Goal: Task Accomplishment & Management: Manage account settings

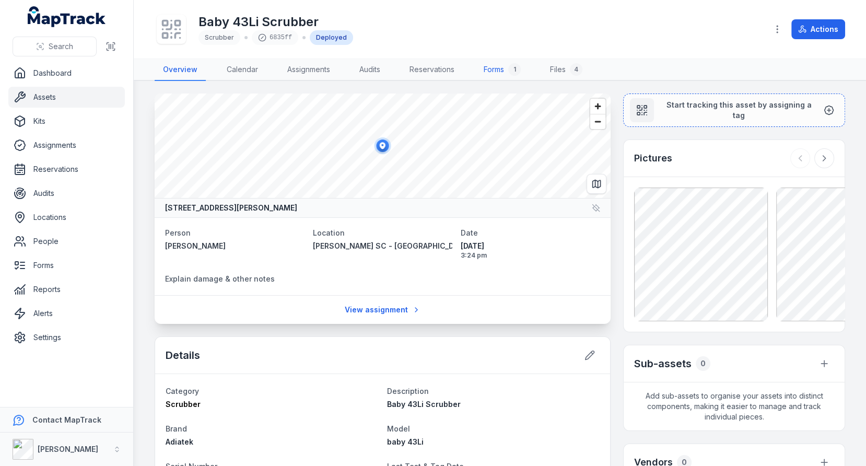
click at [501, 72] on link "Forms 1" at bounding box center [502, 70] width 54 height 22
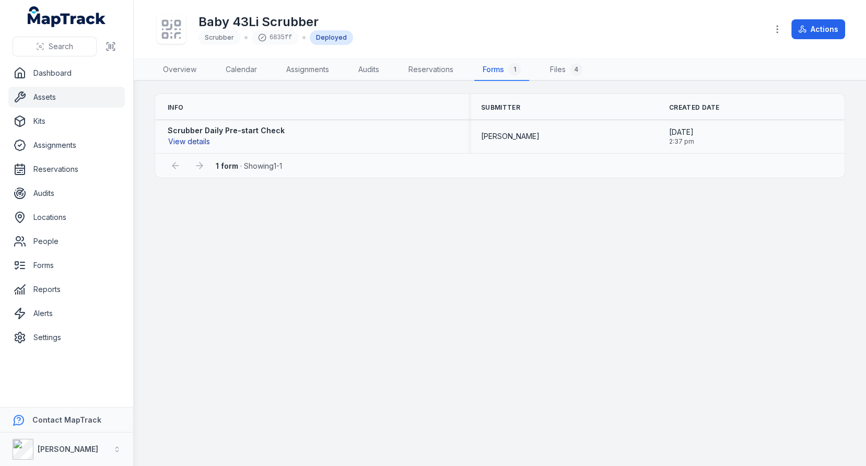
click at [195, 143] on button "View details" at bounding box center [189, 141] width 43 height 11
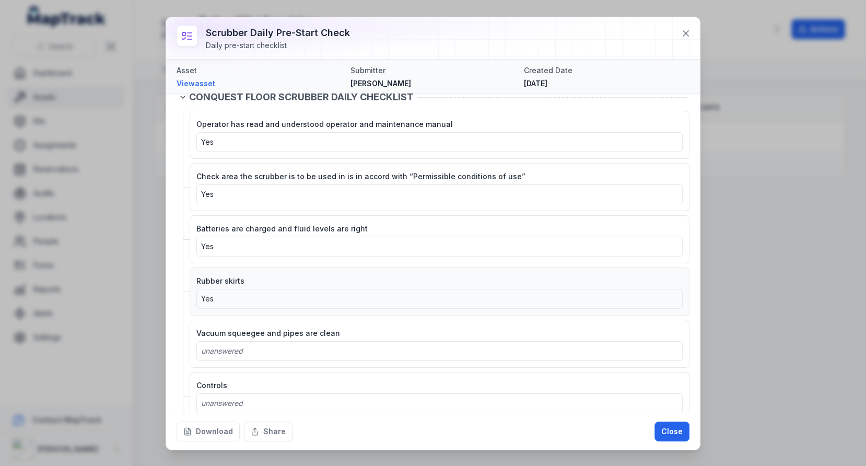
scroll to position [48, 0]
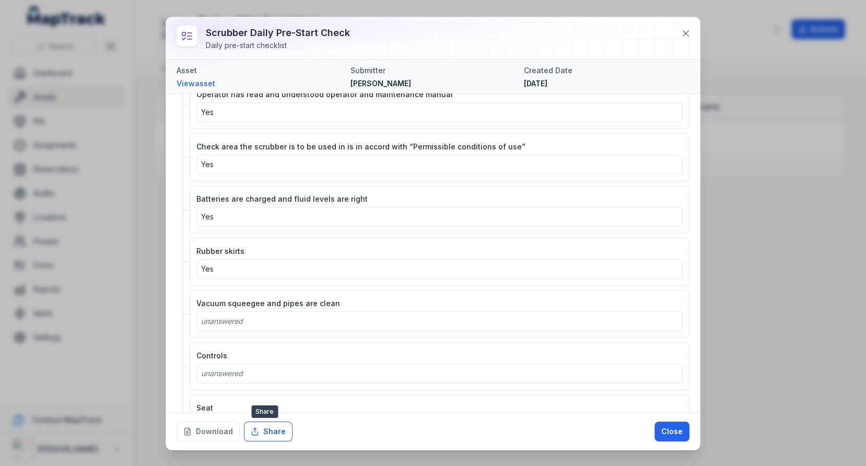
click at [261, 427] on button "Share" at bounding box center [268, 431] width 49 height 20
click at [441, 264] on div "Yes" at bounding box center [439, 269] width 477 height 10
click at [225, 430] on button "Download" at bounding box center [207, 431] width 63 height 20
click at [688, 26] on button at bounding box center [686, 33] width 20 height 20
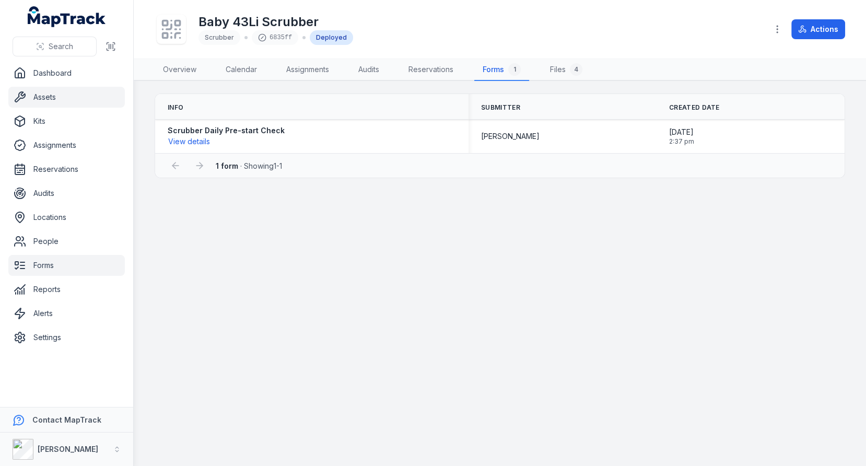
click at [62, 267] on link "Forms" at bounding box center [66, 265] width 116 height 21
click at [481, 264] on main "Info Submitter Created Date Scrubber Daily Pre-start Check View details [PERSON…" at bounding box center [500, 273] width 732 height 385
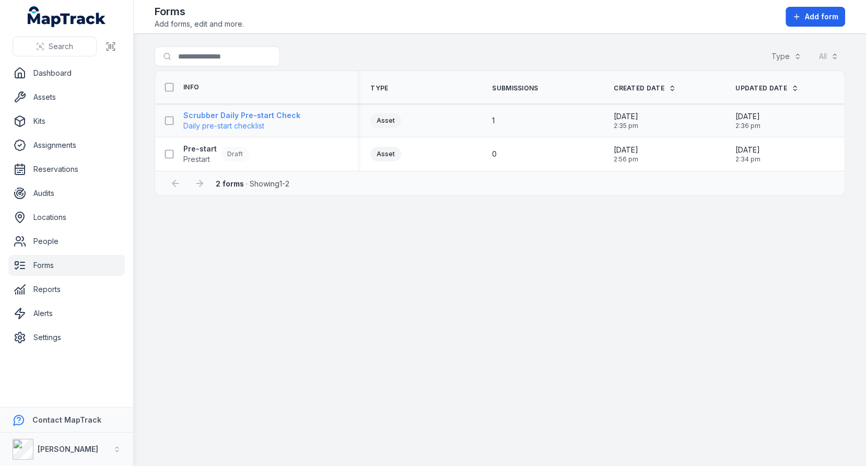
click at [250, 117] on strong "Scrubber Daily Pre-start Check" at bounding box center [241, 115] width 117 height 10
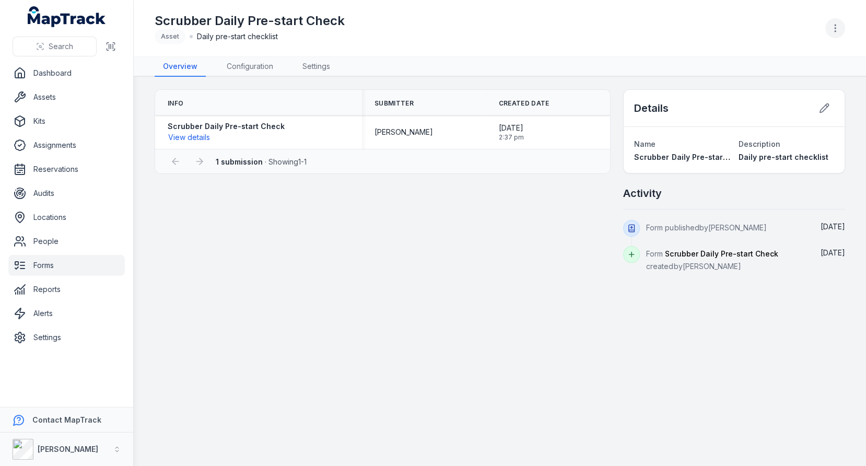
click at [832, 33] on button "button" at bounding box center [835, 28] width 20 height 20
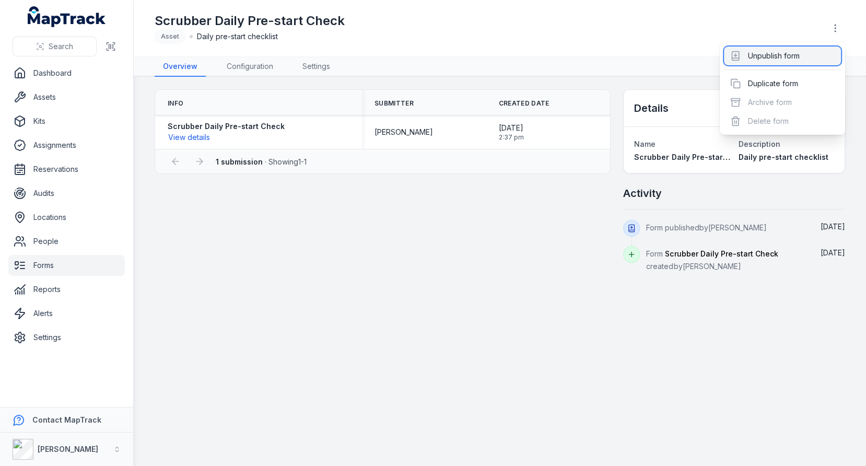
click at [786, 57] on div "Unpublish form" at bounding box center [782, 55] width 117 height 19
